Goal: Task Accomplishment & Management: Complete application form

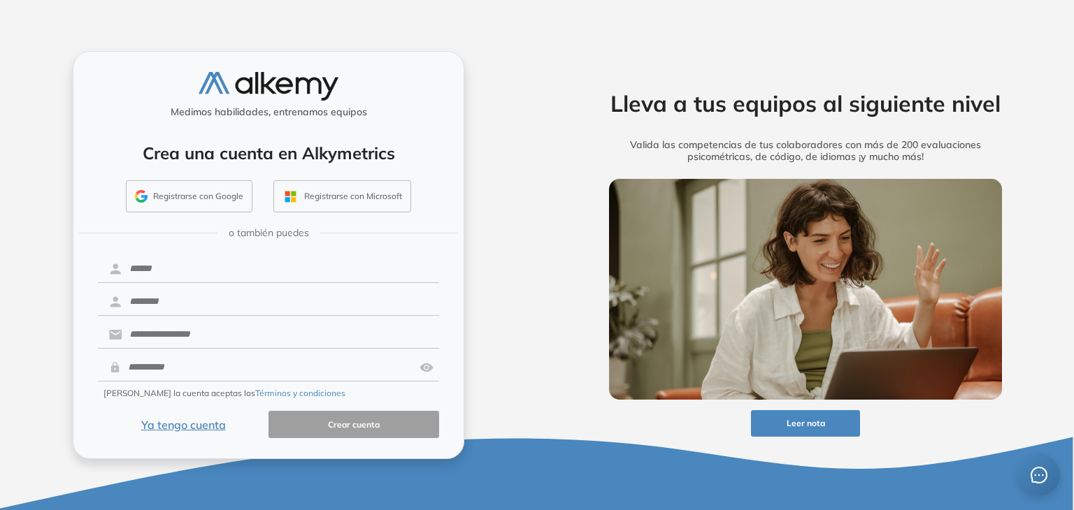
click at [210, 429] on button "Ya tengo cuenta" at bounding box center [183, 424] width 171 height 27
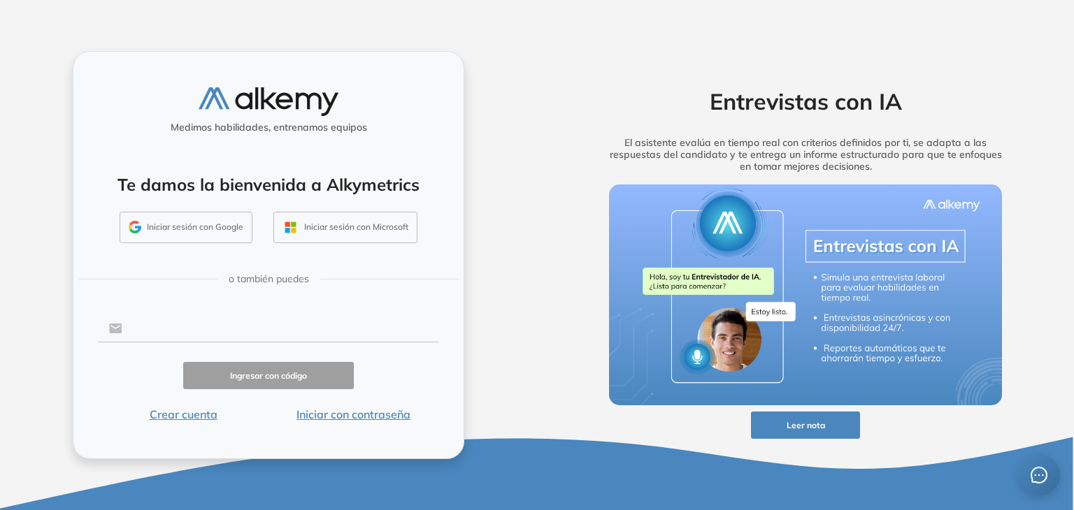
click at [208, 328] on input "text" at bounding box center [280, 328] width 317 height 27
type input "**********"
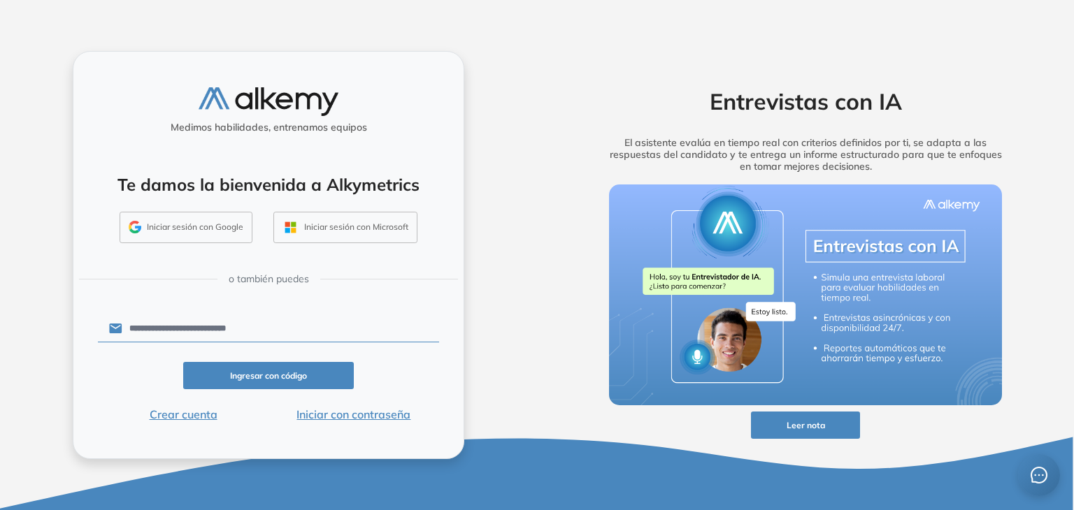
click at [262, 376] on button "Ingresar con código" at bounding box center [268, 375] width 171 height 27
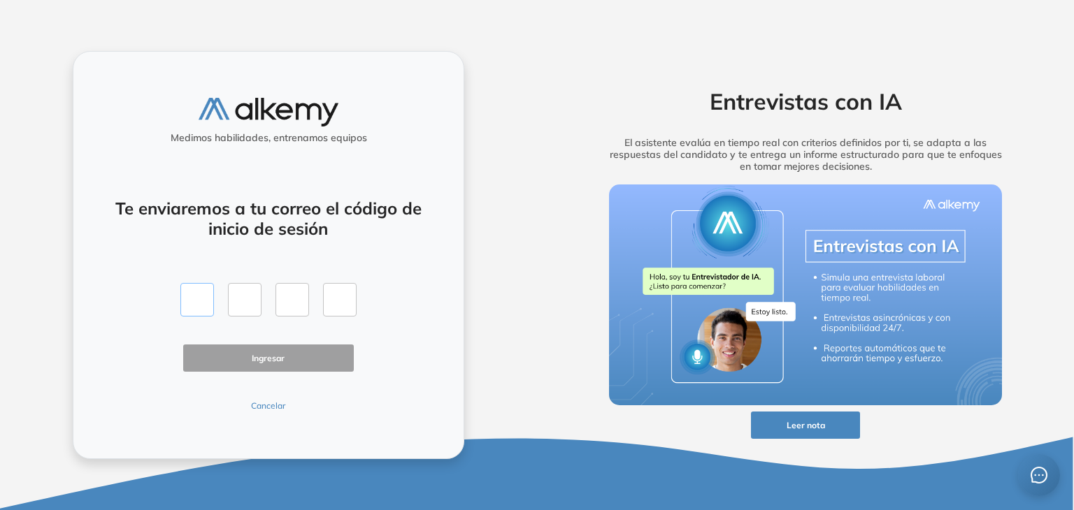
click at [200, 304] on input "text" at bounding box center [197, 300] width 34 height 34
type input "*"
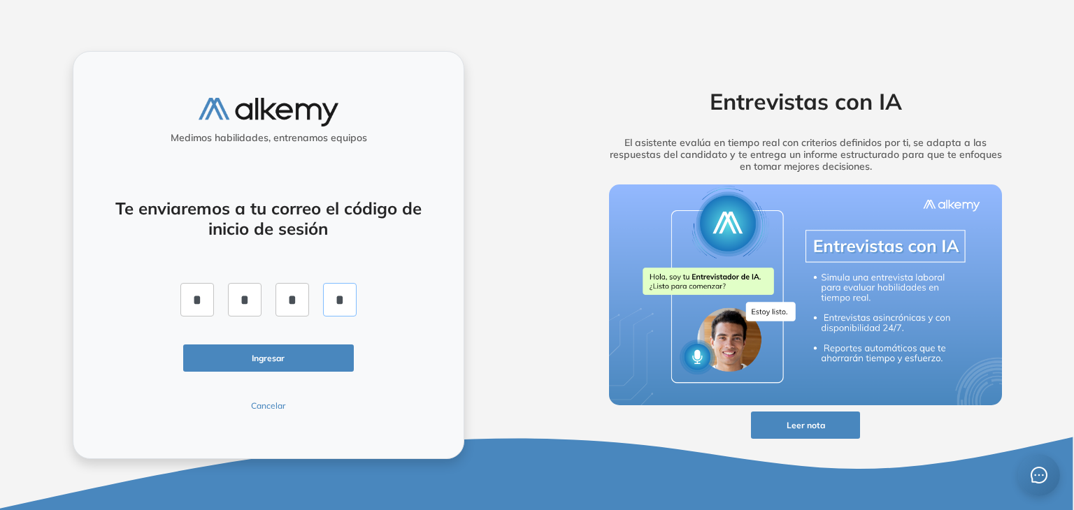
type input "*"
click at [227, 350] on button "Ingresar" at bounding box center [268, 358] width 171 height 27
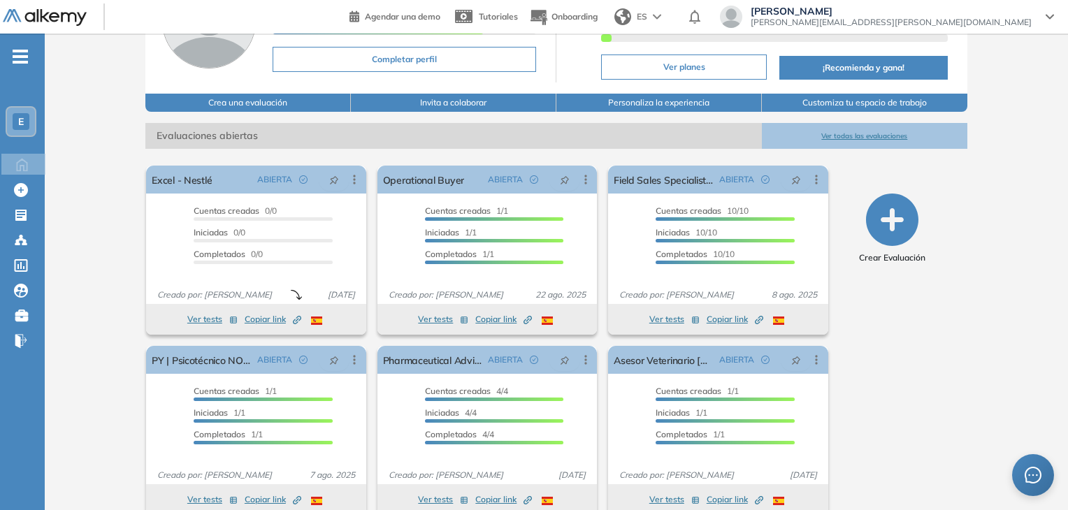
scroll to position [152, 0]
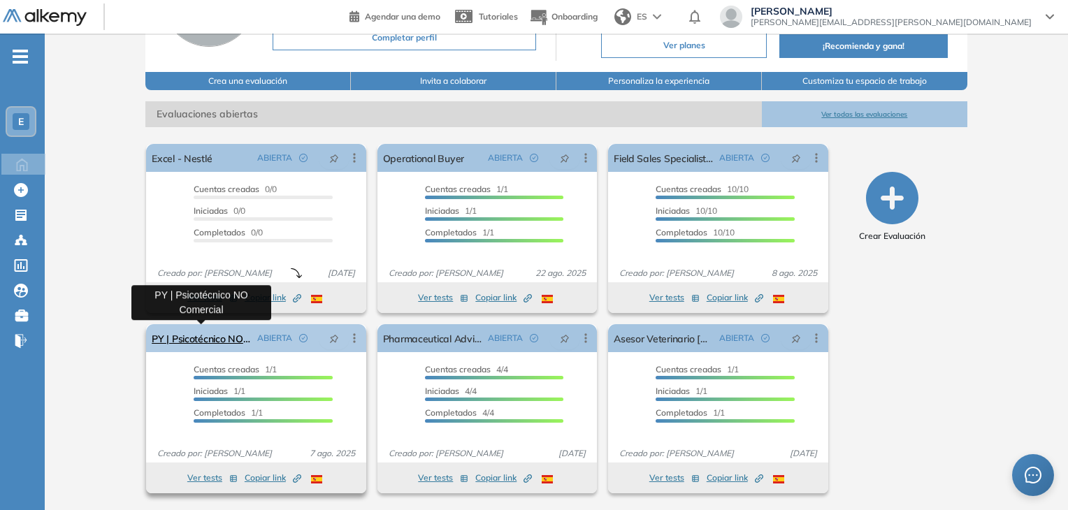
click at [241, 336] on link "PY | Psicotécnico NO Comercial" at bounding box center [201, 338] width 99 height 28
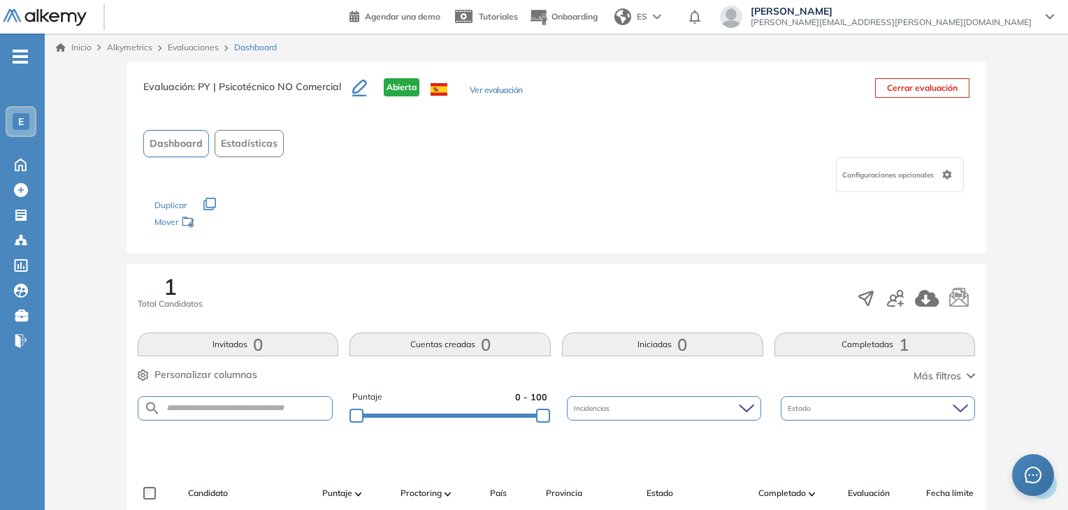
click at [202, 47] on link "Evaluaciones" at bounding box center [193, 47] width 51 height 10
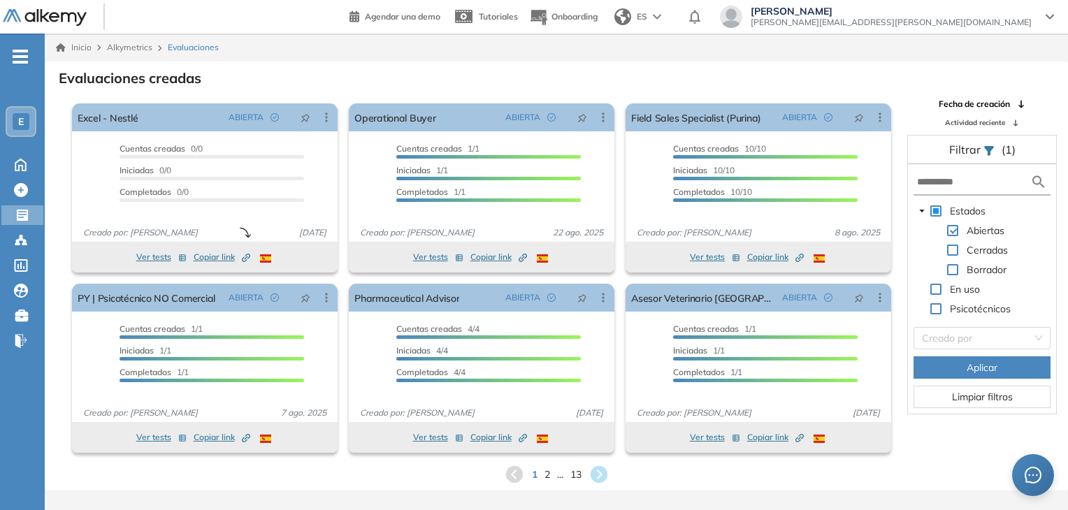
drag, startPoint x: 1068, startPoint y: 31, endPoint x: 1066, endPoint y: 12, distance: 19.7
click at [1066, 12] on header "Agendar una demo Tutoriales Onboarding ES [PERSON_NAME] [PERSON_NAME][EMAIL_ADD…" at bounding box center [534, 17] width 1068 height 34
click at [550, 471] on div "1 2 ... 13" at bounding box center [556, 474] width 1001 height 21
click at [935, 308] on span at bounding box center [936, 308] width 11 height 11
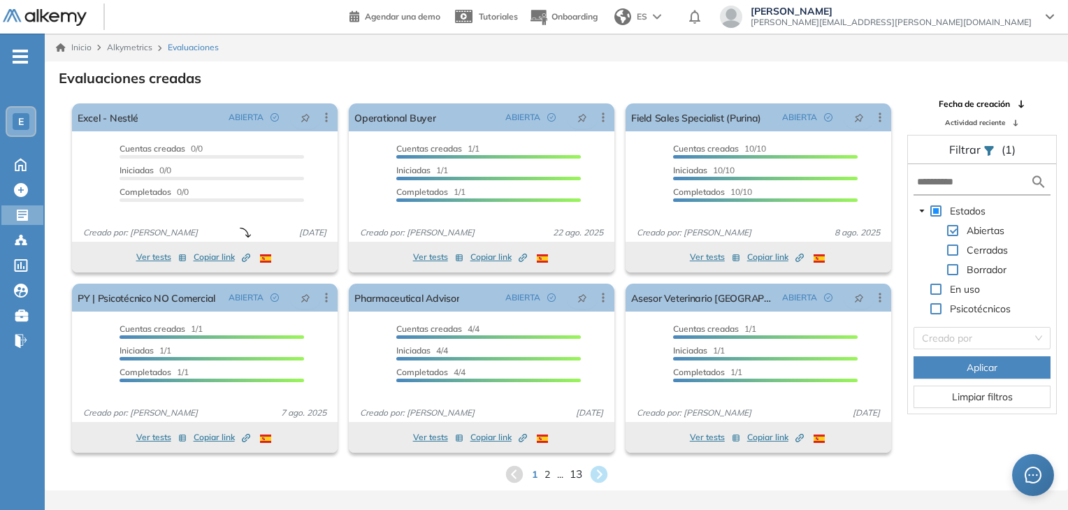
click at [570, 473] on span "13" at bounding box center [576, 474] width 13 height 16
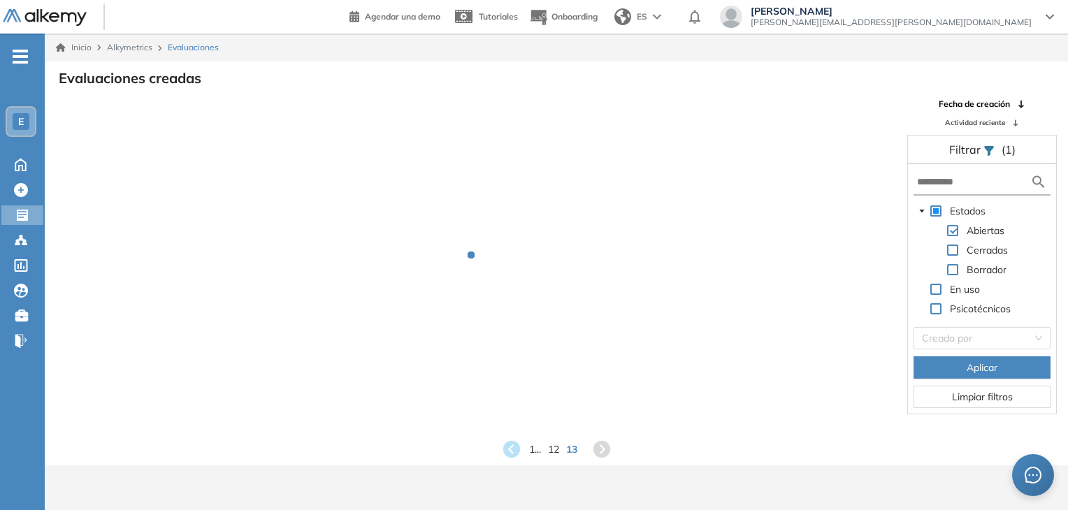
click at [579, 475] on div "Inicio Alkymetrics Evaluaciones Evaluaciones creadas Fecha de creación Activida…" at bounding box center [557, 289] width 1024 height 510
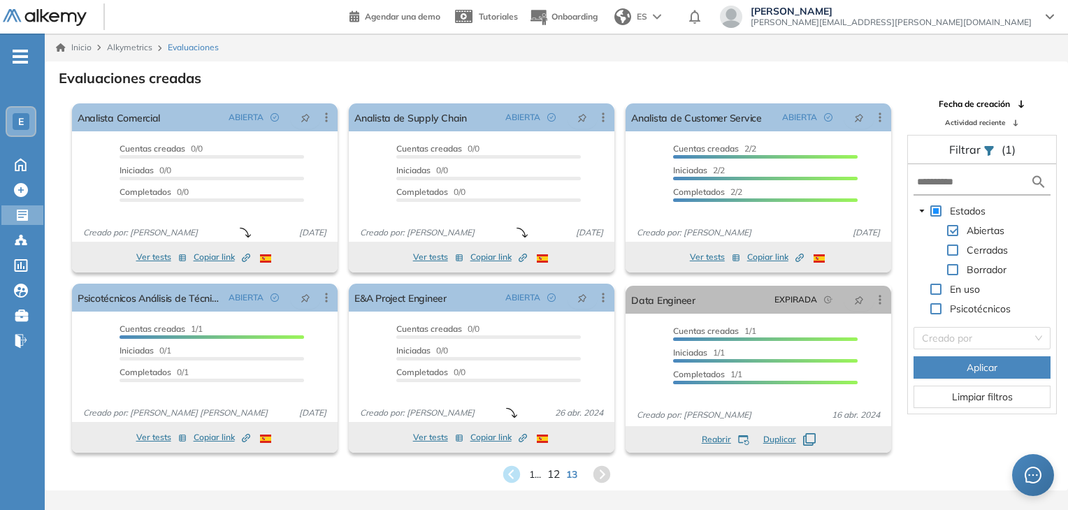
click at [551, 473] on span "12" at bounding box center [554, 474] width 13 height 16
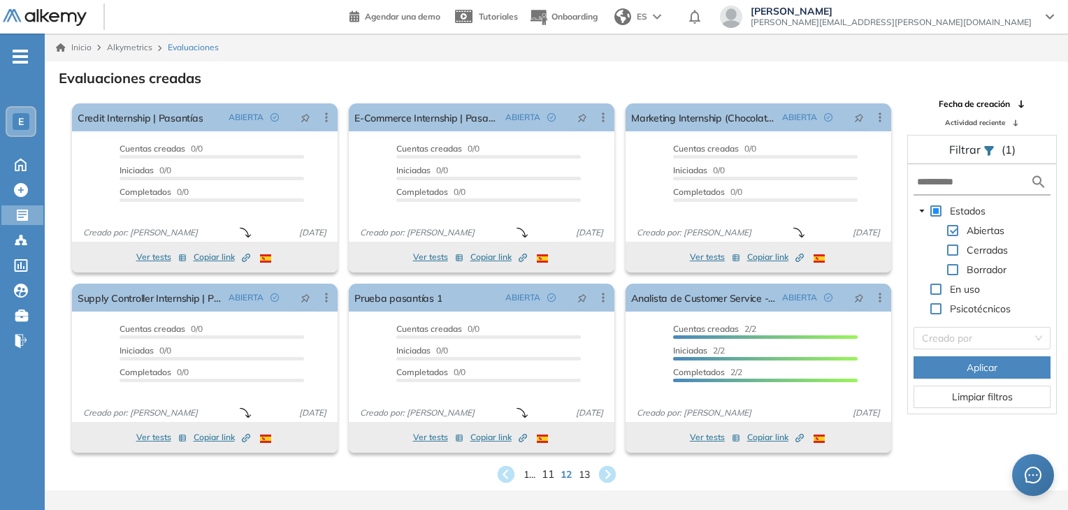
click at [549, 480] on span "11" at bounding box center [548, 474] width 13 height 16
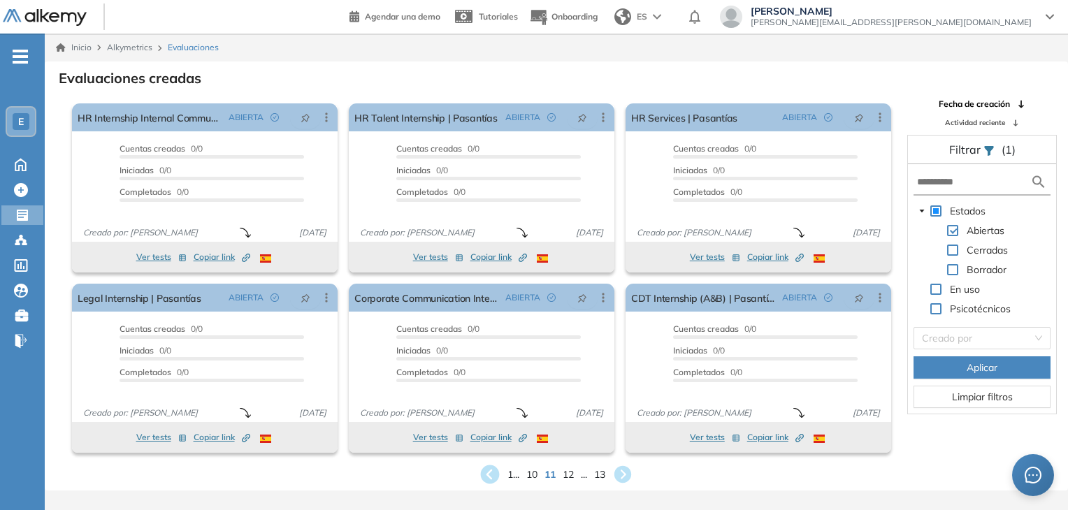
click at [484, 476] on icon at bounding box center [490, 475] width 19 height 19
click at [484, 476] on icon at bounding box center [493, 475] width 19 height 19
click at [529, 476] on div "1 ... 8 9 10 ... 13" at bounding box center [556, 474] width 1001 height 21
click at [534, 478] on span "8" at bounding box center [535, 474] width 6 height 16
click at [519, 476] on span "1 ..." at bounding box center [521, 474] width 13 height 16
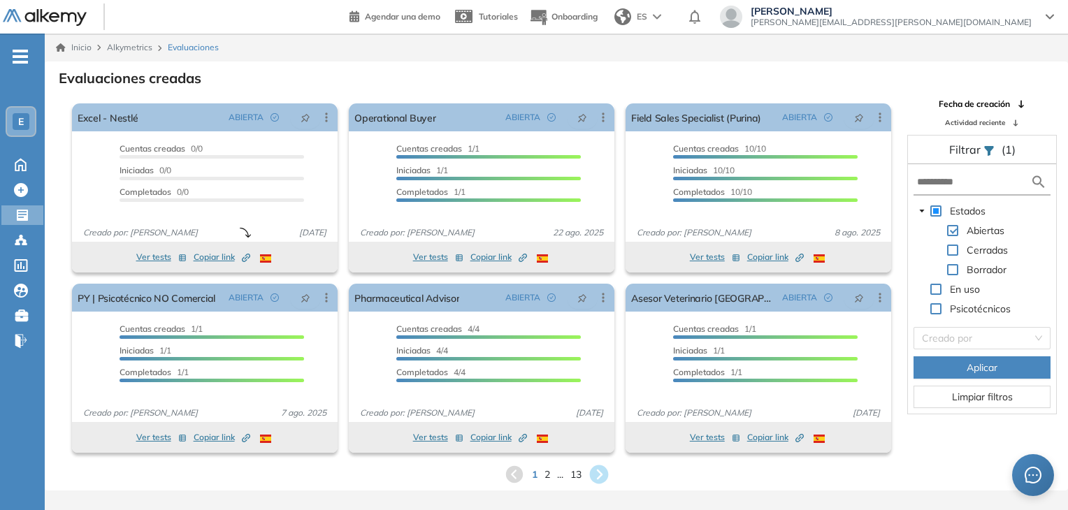
click at [597, 475] on icon at bounding box center [598, 475] width 19 height 19
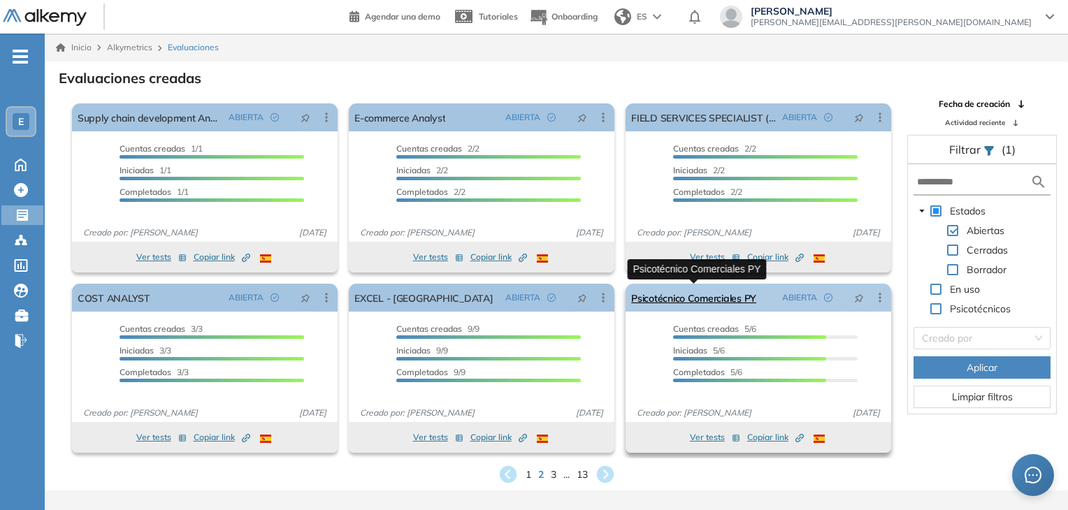
click at [740, 300] on link "Psicotécnico Comerciales PY" at bounding box center [693, 298] width 125 height 28
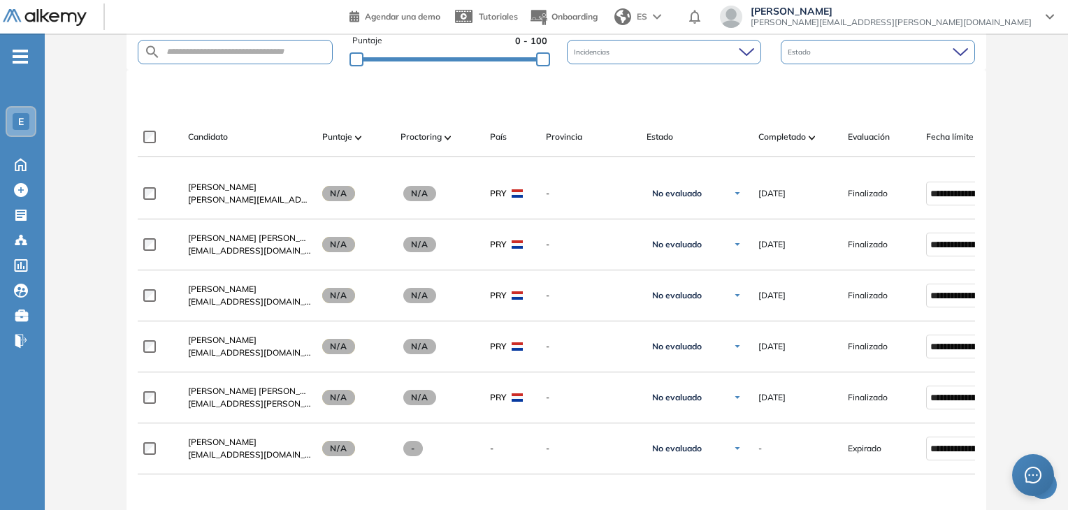
scroll to position [313, 0]
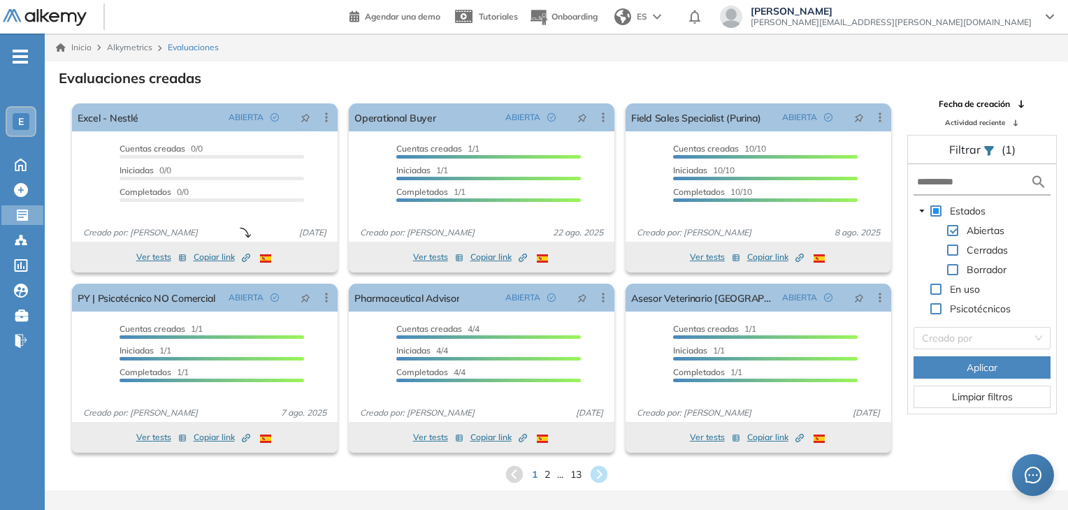
click at [678, 86] on div "Evaluaciones creadas" at bounding box center [556, 77] width 1001 height 20
click at [545, 479] on span "2" at bounding box center [547, 474] width 6 height 16
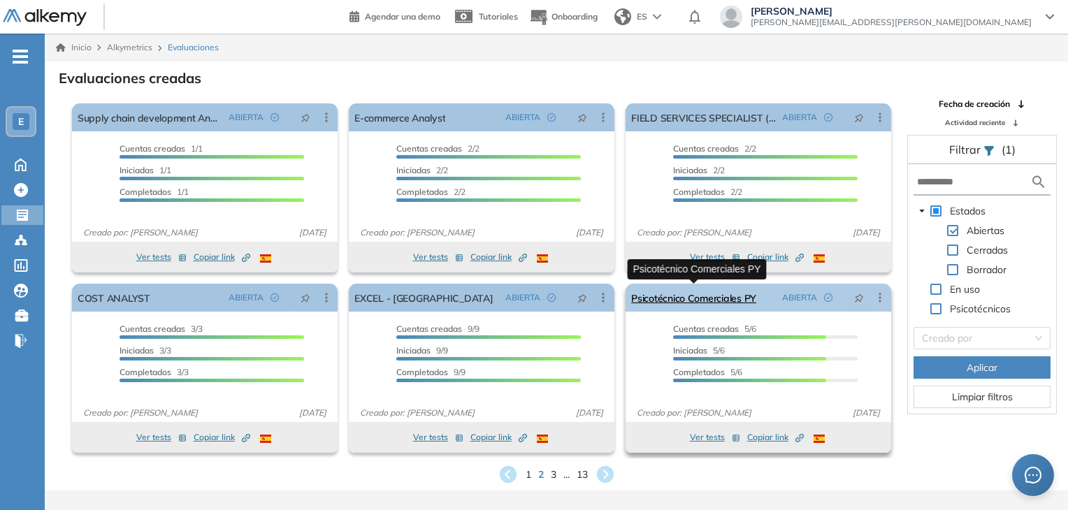
click at [738, 299] on link "Psicotécnico Comerciales PY" at bounding box center [693, 298] width 125 height 28
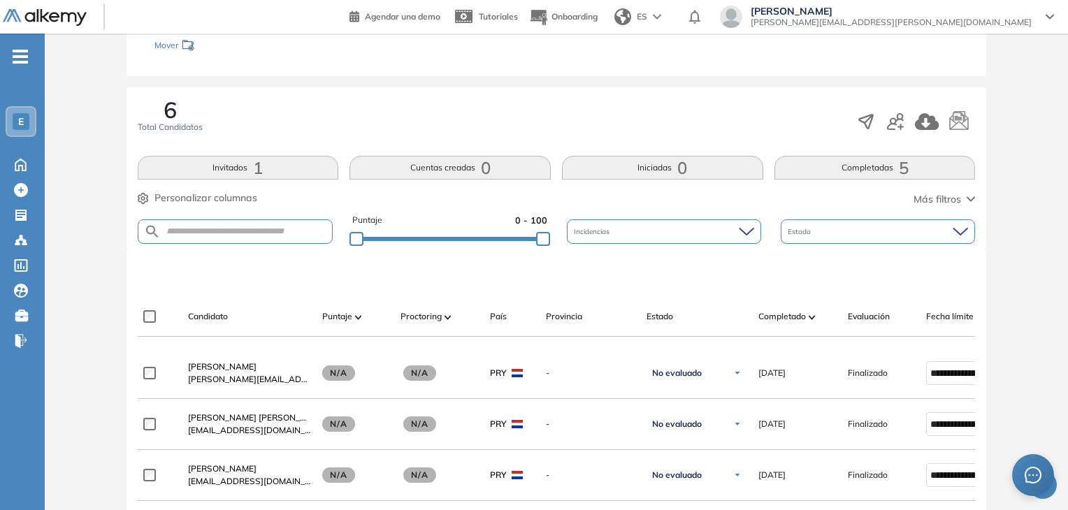
scroll to position [176, 0]
click at [16, 60] on span "-" at bounding box center [20, 55] width 15 height 11
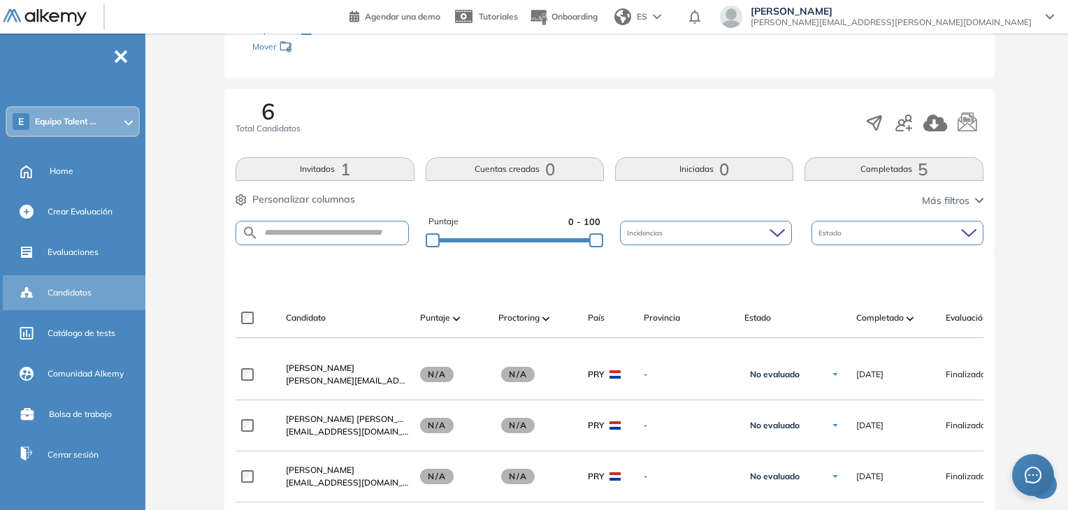
click at [65, 297] on span "Candidatos" at bounding box center [70, 293] width 44 height 13
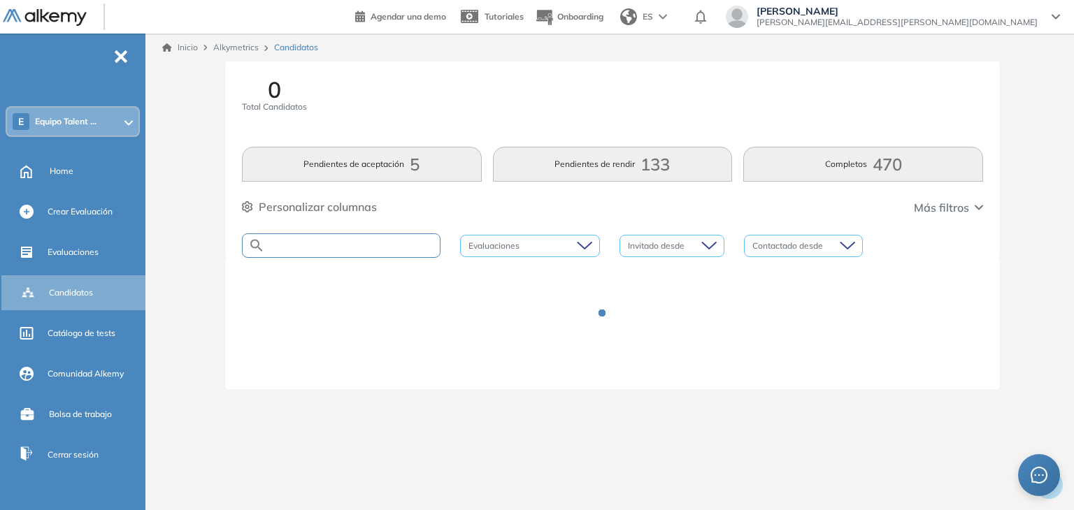
drag, startPoint x: 376, startPoint y: 244, endPoint x: 380, endPoint y: 234, distance: 11.6
click at [380, 234] on div at bounding box center [341, 246] width 199 height 24
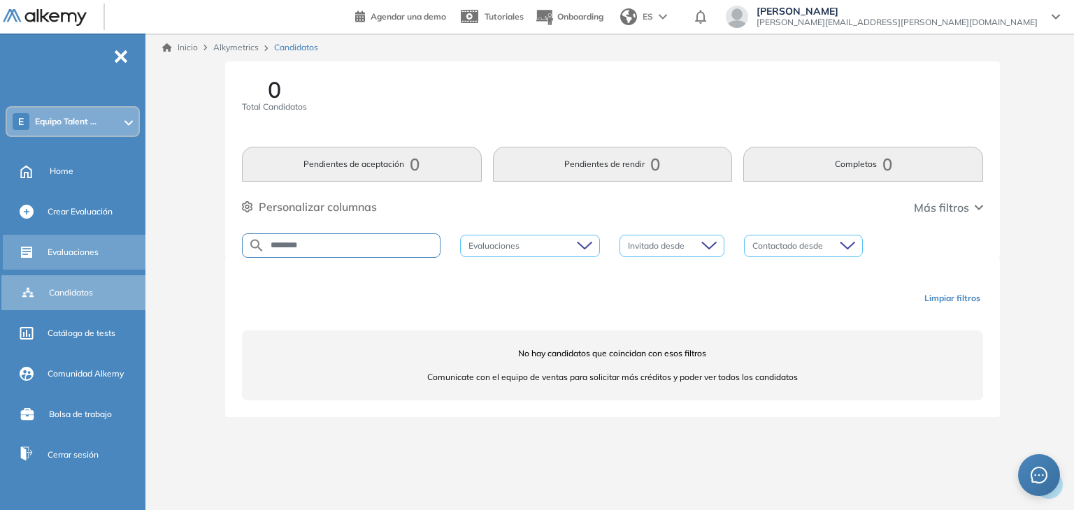
drag, startPoint x: 328, startPoint y: 244, endPoint x: 56, endPoint y: 238, distance: 272.1
click at [56, 238] on div "Perfil Todos los espacios E Equipo Talent ... Home Alkymetrics Crear evaluacion…" at bounding box center [537, 255] width 1074 height 510
type input "**********"
drag, startPoint x: 359, startPoint y: 251, endPoint x: 166, endPoint y: 250, distance: 192.3
click at [166, 250] on div "**********" at bounding box center [613, 256] width 912 height 389
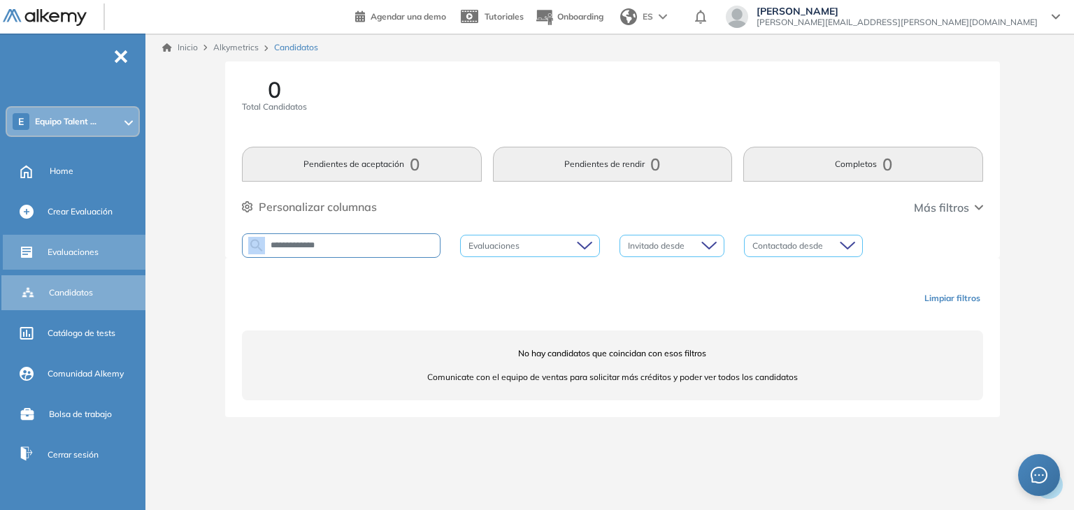
click at [73, 250] on span "Evaluaciones" at bounding box center [73, 252] width 51 height 13
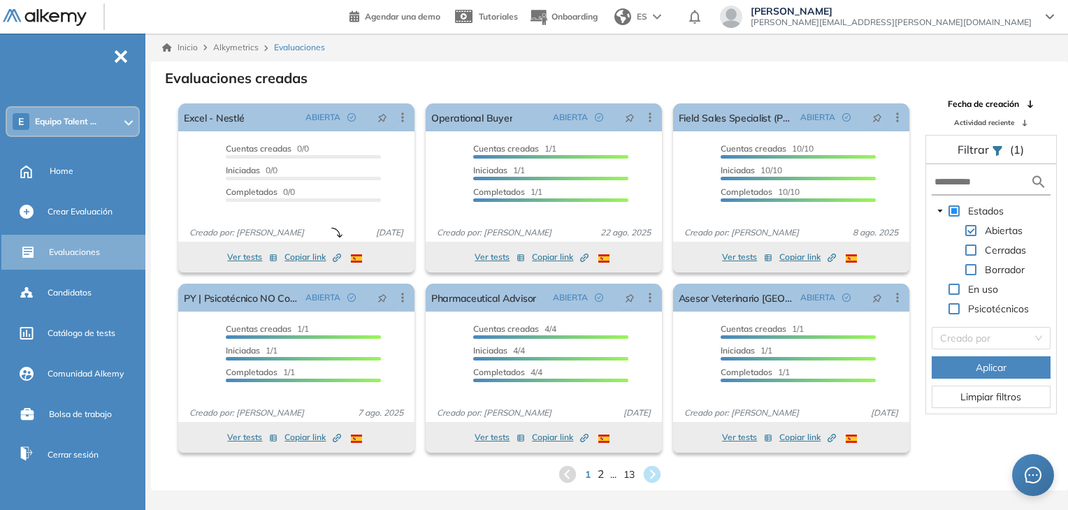
click at [600, 474] on span "2" at bounding box center [600, 474] width 6 height 16
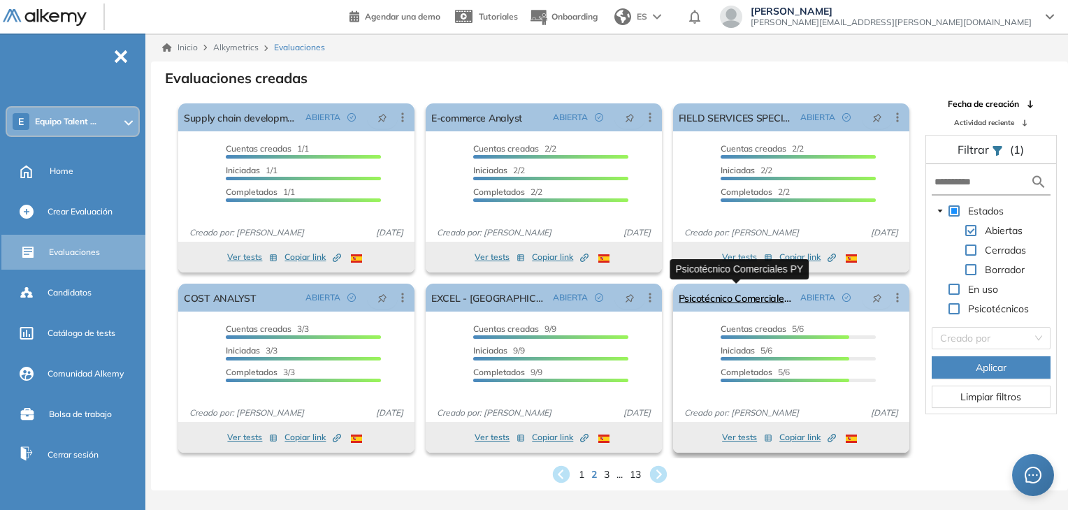
click at [755, 296] on link "Psicotécnico Comerciales PY" at bounding box center [737, 298] width 116 height 28
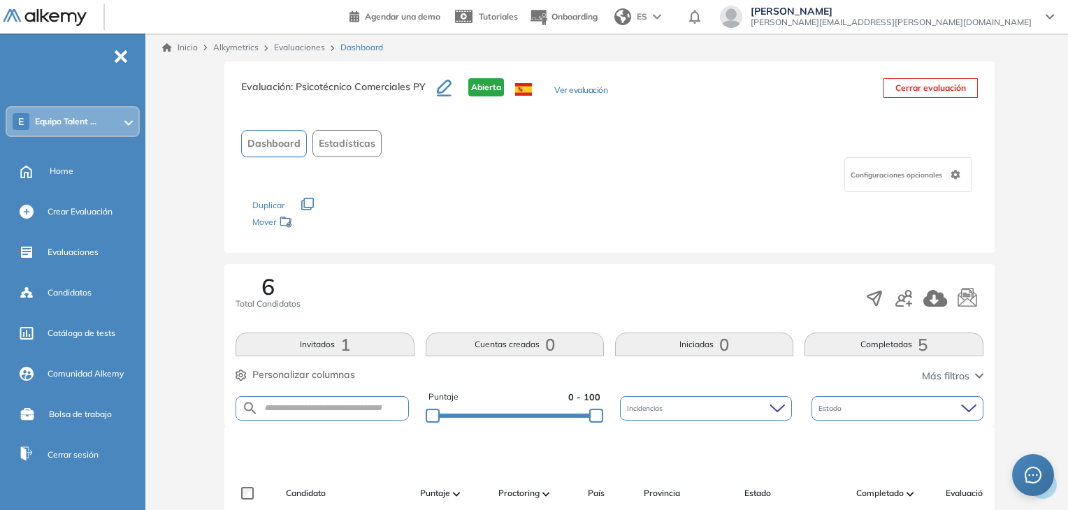
click at [445, 93] on icon "button" at bounding box center [444, 88] width 15 height 17
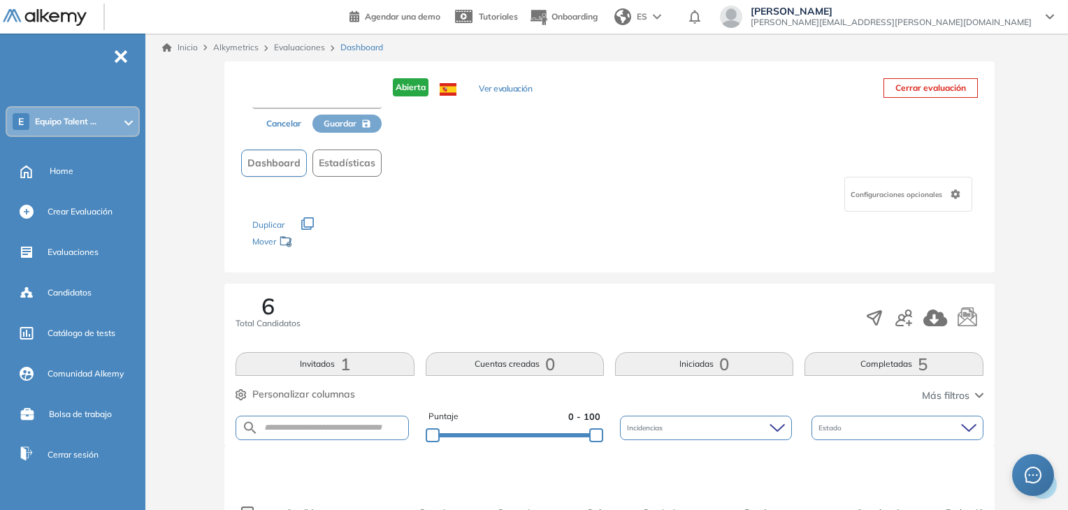
click at [276, 93] on input "text" at bounding box center [316, 96] width 129 height 25
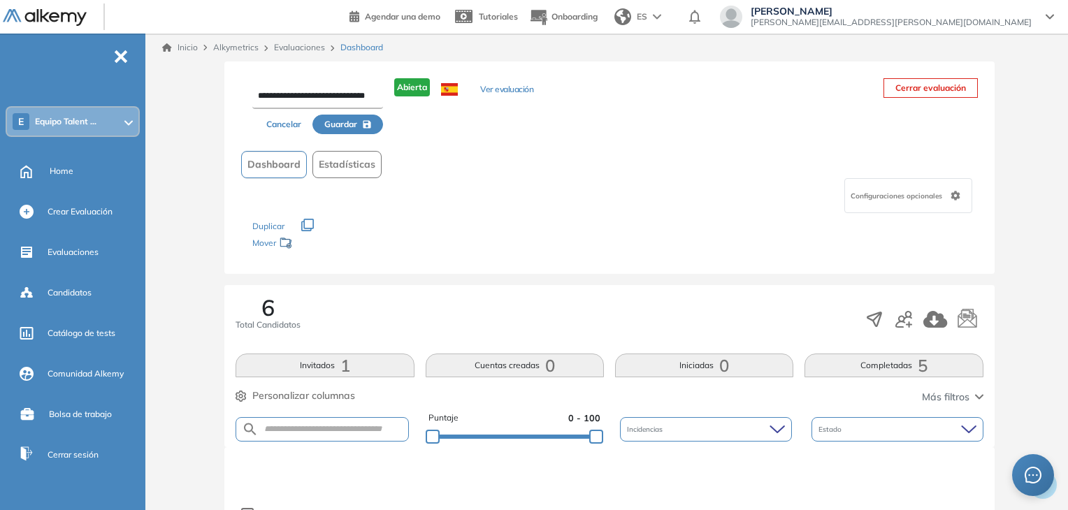
click at [262, 94] on input "**********" at bounding box center [317, 96] width 131 height 25
type input "**********"
click at [336, 120] on span "Guardar" at bounding box center [340, 124] width 33 height 13
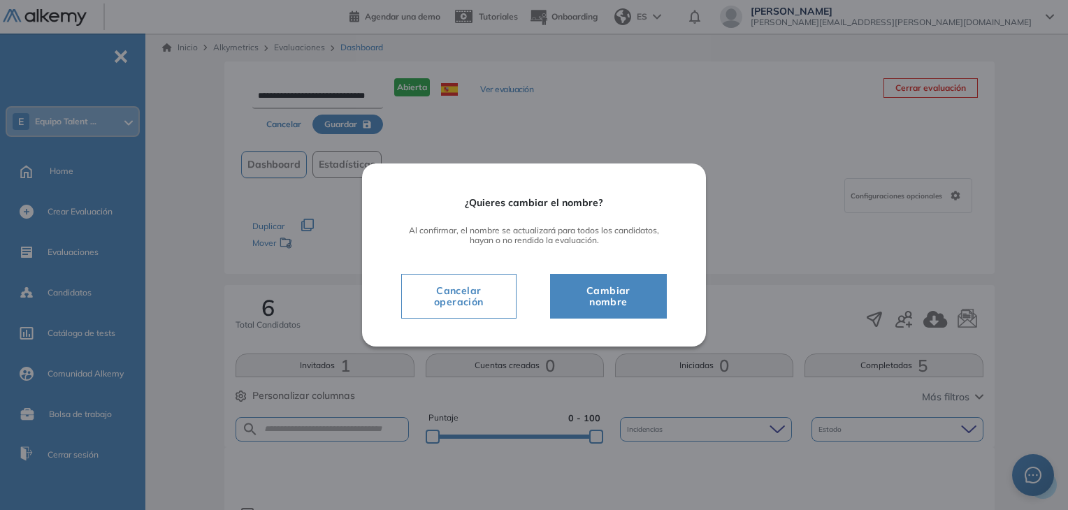
click at [611, 300] on span "Cambiar nombre" at bounding box center [609, 297] width 82 height 28
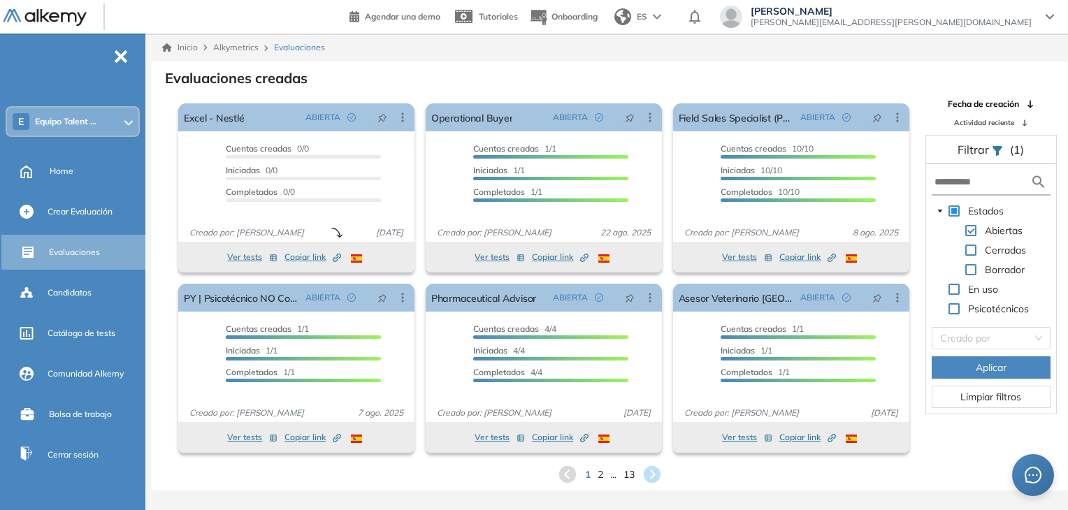
click at [562, 478] on icon at bounding box center [567, 474] width 17 height 17
click at [601, 479] on span "2" at bounding box center [600, 474] width 6 height 16
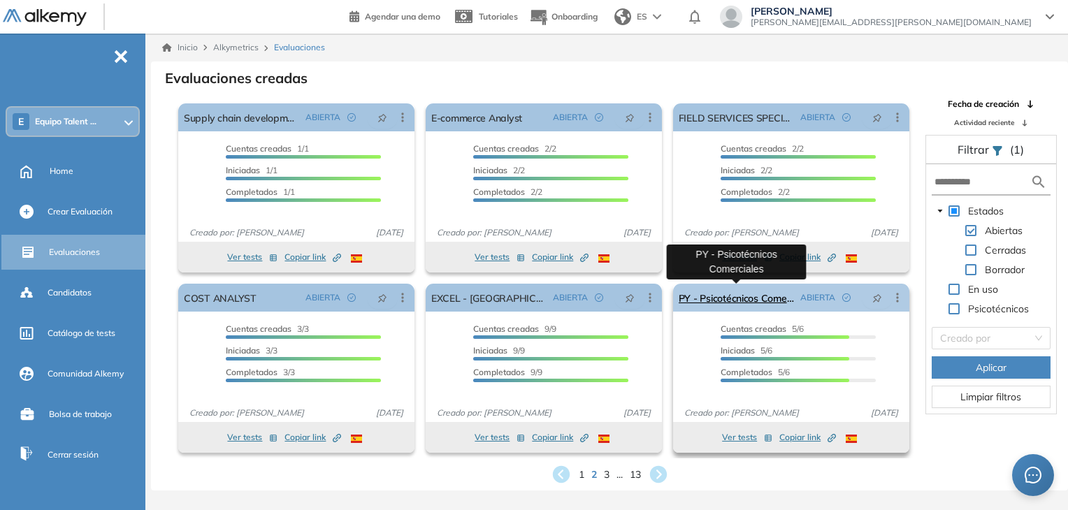
click at [738, 299] on link "PY - Psicotécnicos Comerciales" at bounding box center [737, 298] width 116 height 28
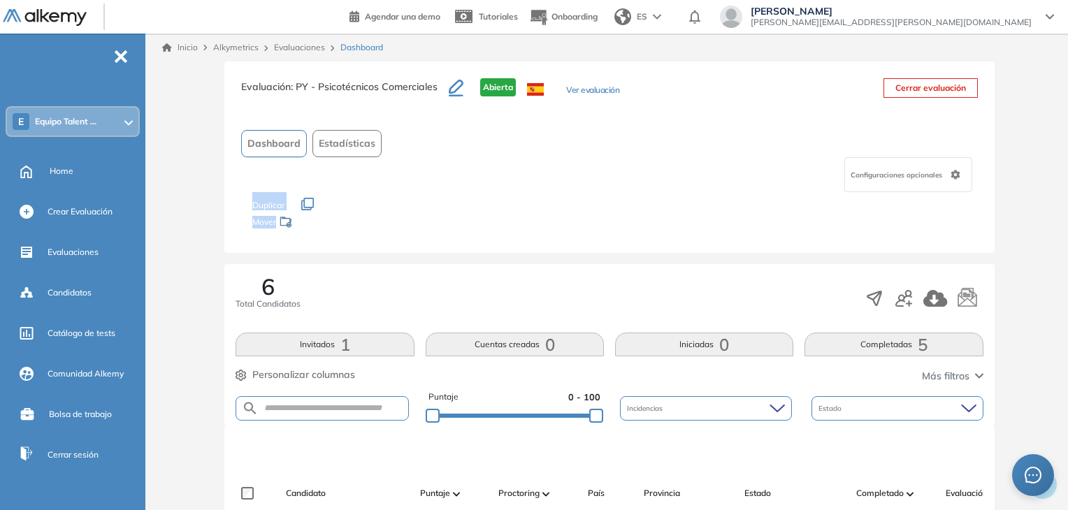
drag, startPoint x: 1067, startPoint y: 169, endPoint x: 1061, endPoint y: 234, distance: 66.0
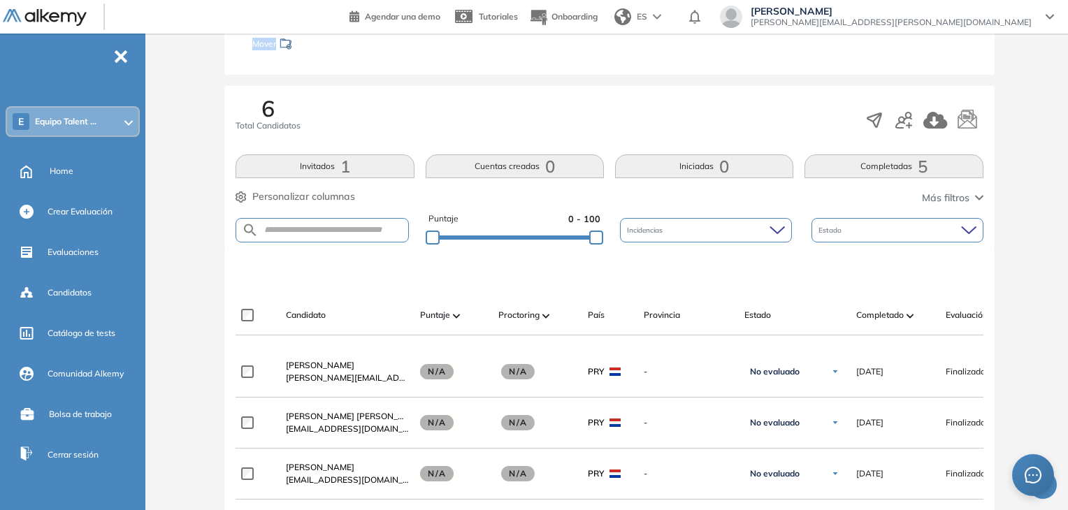
scroll to position [151, 0]
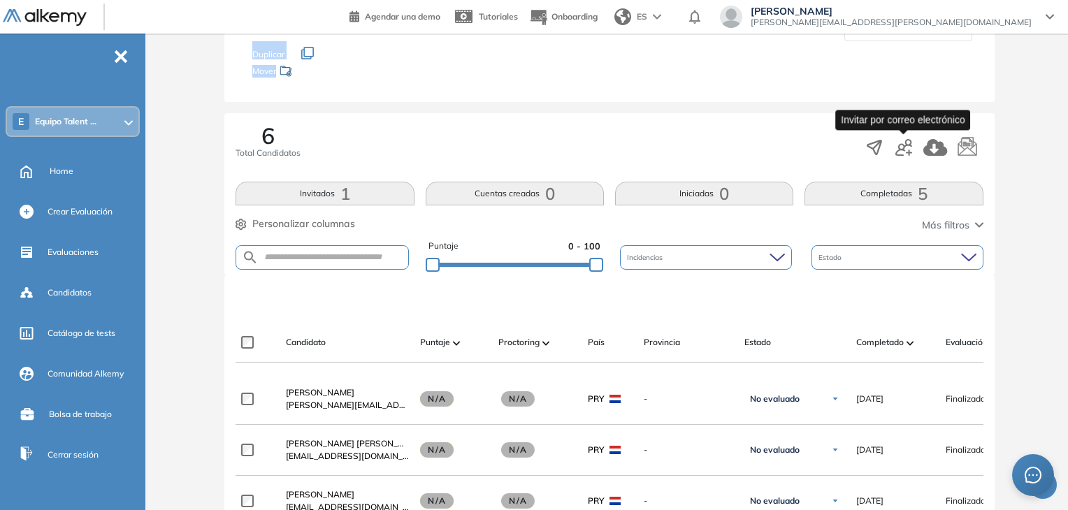
click at [909, 145] on icon "button" at bounding box center [904, 147] width 17 height 17
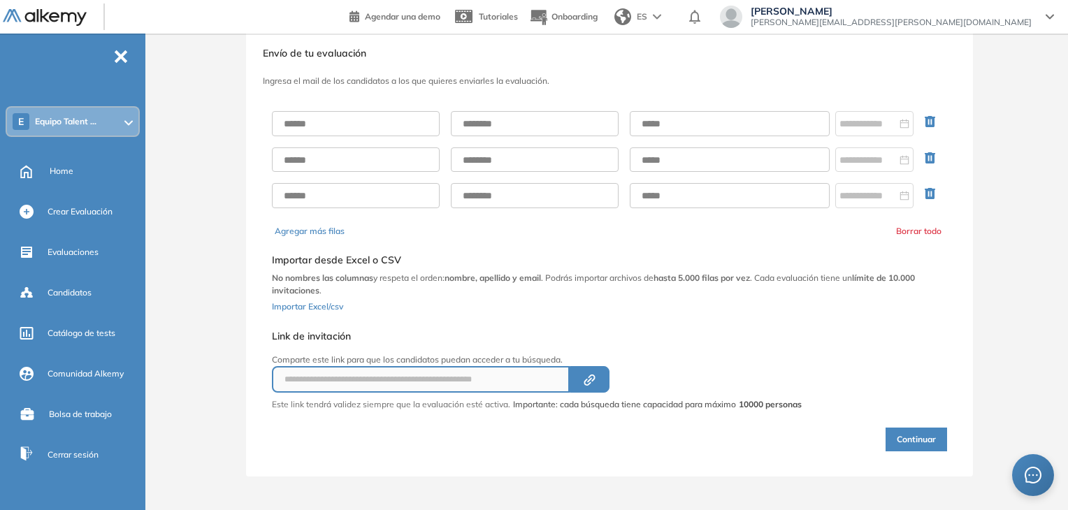
scroll to position [29, 0]
click at [355, 123] on input "text" at bounding box center [356, 125] width 168 height 25
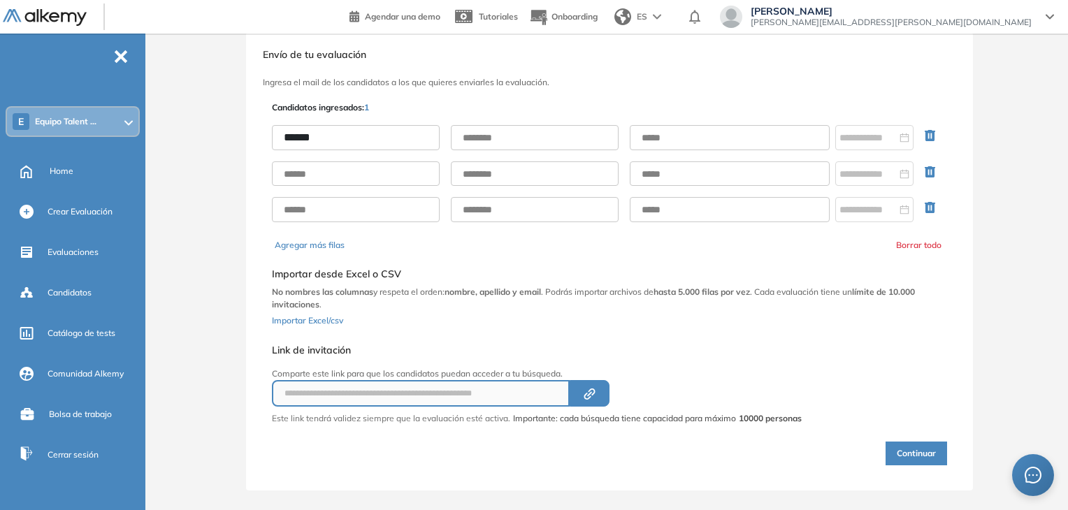
type input "******"
type input "****"
click at [703, 146] on input "text" at bounding box center [730, 137] width 200 height 25
paste input "**********"
type input "**********"
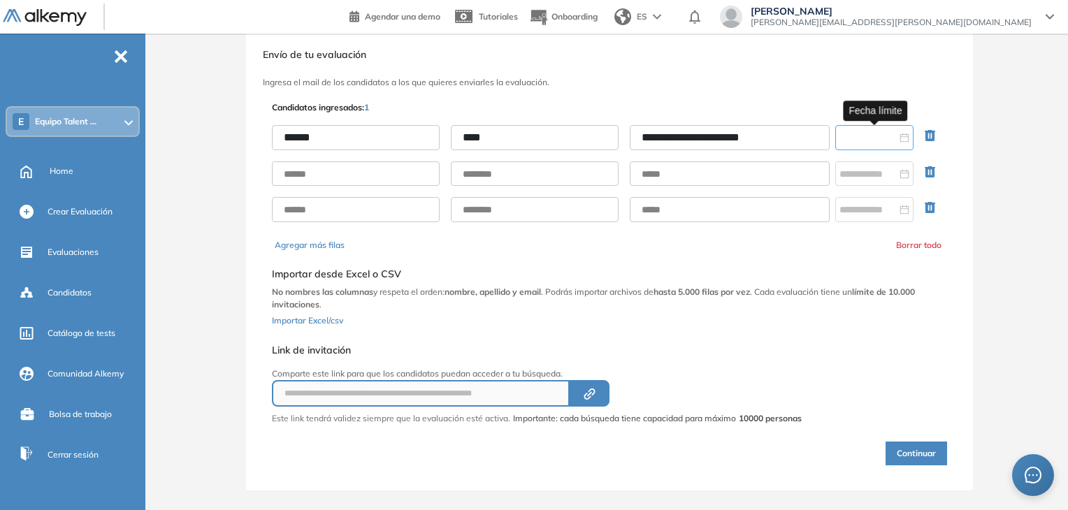
click at [879, 136] on input at bounding box center [868, 137] width 57 height 15
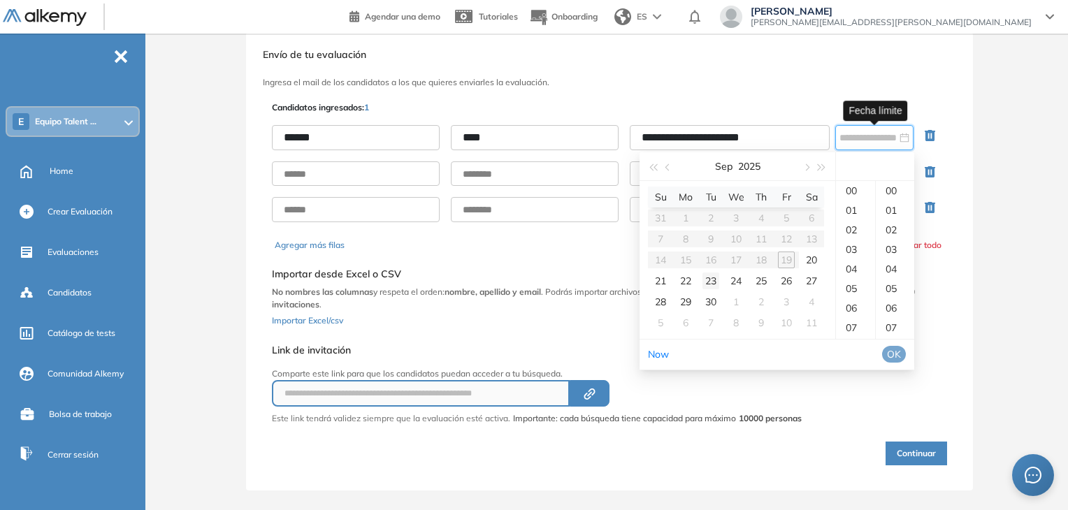
click at [715, 283] on div "23" at bounding box center [711, 281] width 17 height 17
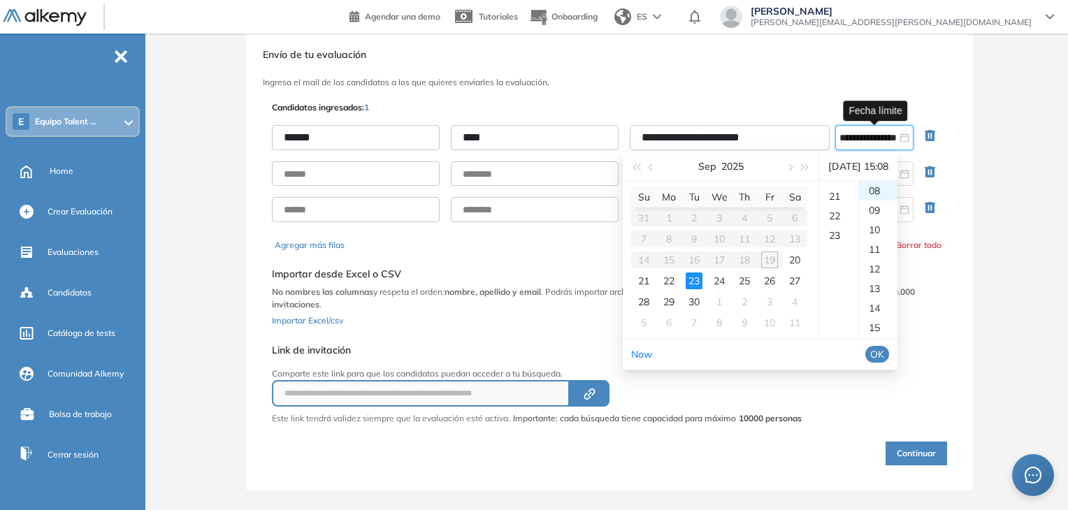
scroll to position [422, 0]
click at [843, 219] on div "23" at bounding box center [839, 219] width 39 height 20
click at [881, 194] on div "59" at bounding box center [878, 191] width 38 height 20
type input "**********"
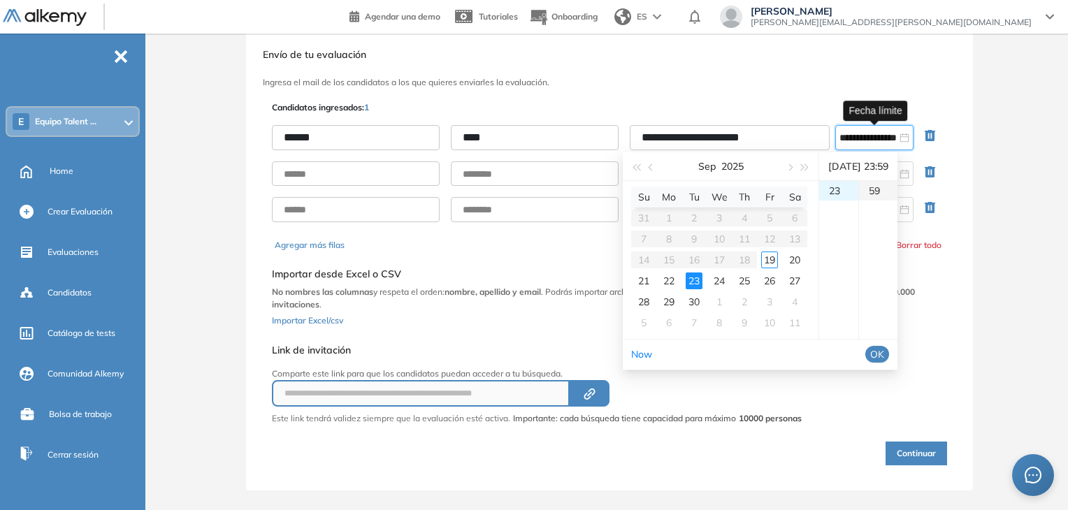
click at [881, 194] on div "59" at bounding box center [878, 191] width 38 height 20
click at [881, 191] on div "59" at bounding box center [878, 191] width 38 height 20
click at [885, 356] on span "OK" at bounding box center [878, 354] width 14 height 15
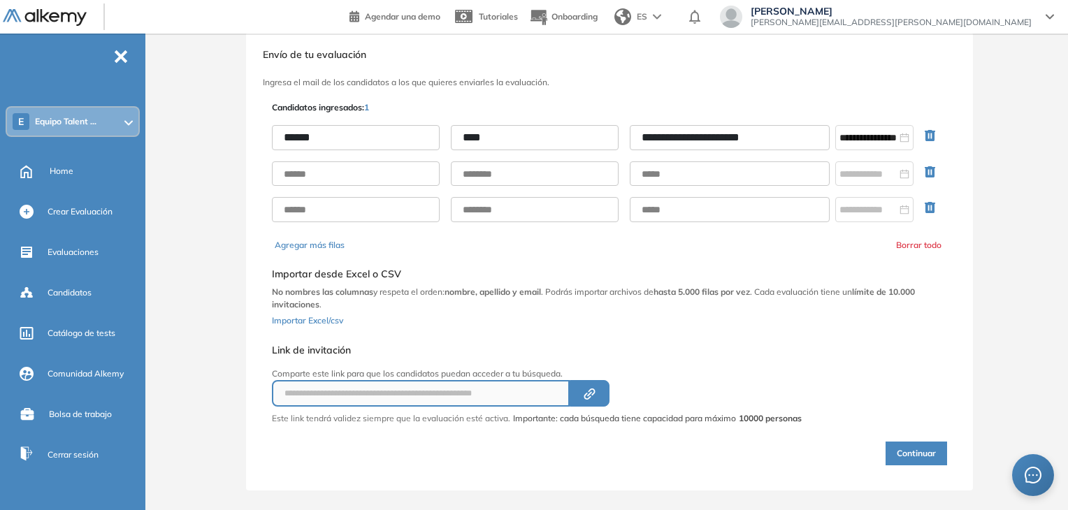
click at [887, 451] on button "Continuar" at bounding box center [917, 454] width 62 height 24
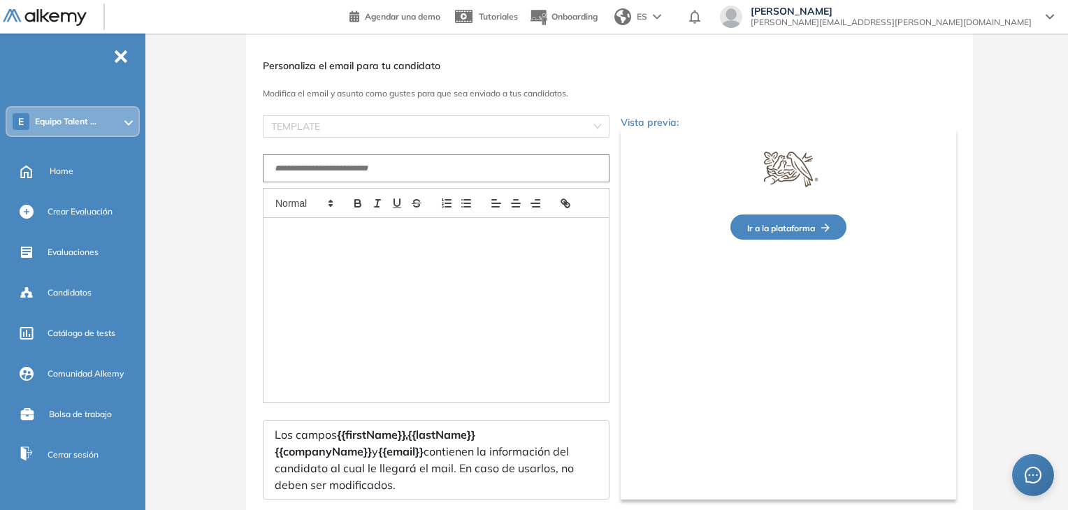
type input "**********"
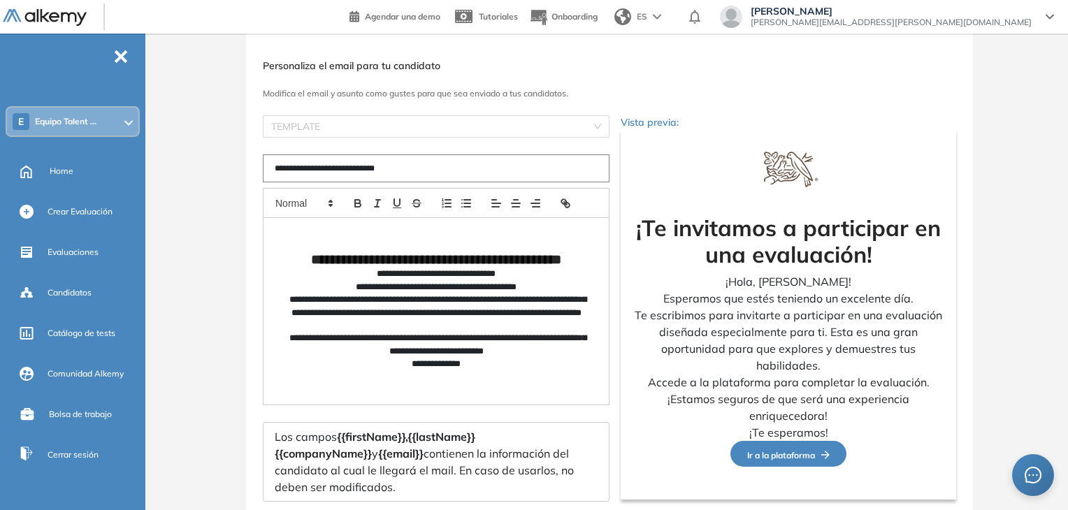
scroll to position [70, 0]
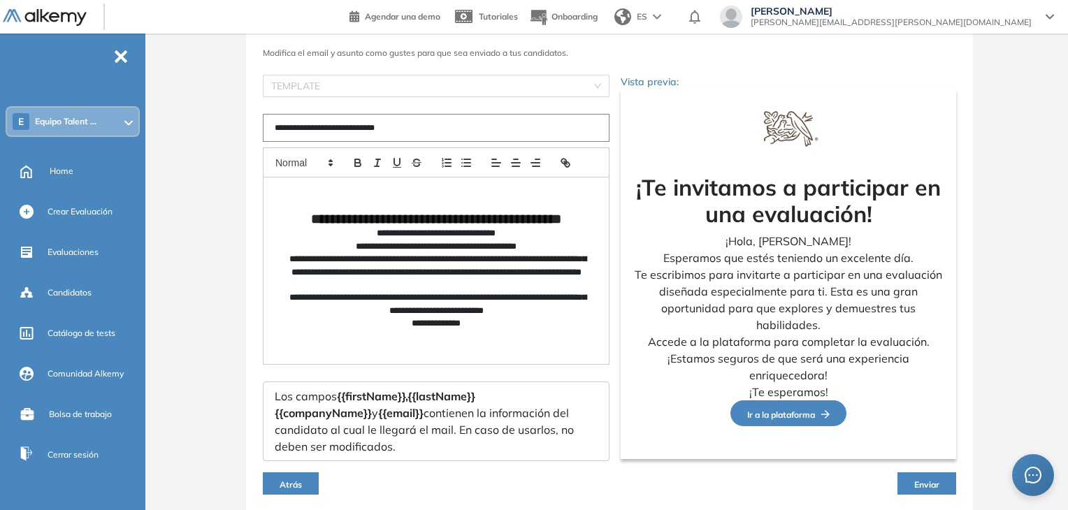
click at [932, 482] on span "Enviar" at bounding box center [927, 485] width 25 height 10
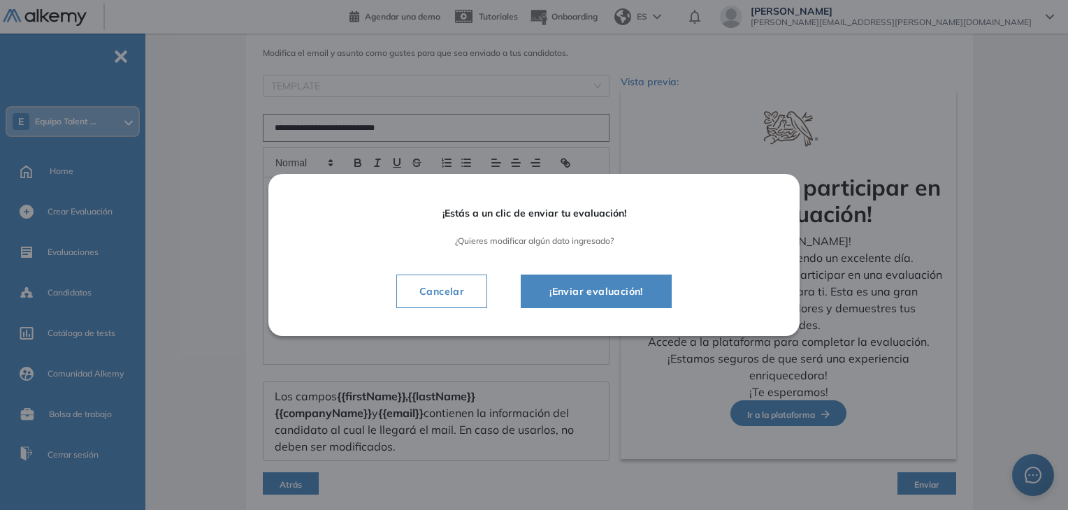
click at [588, 289] on span "¡Enviar evaluación!" at bounding box center [596, 291] width 116 height 17
